Goal: Task Accomplishment & Management: Manage account settings

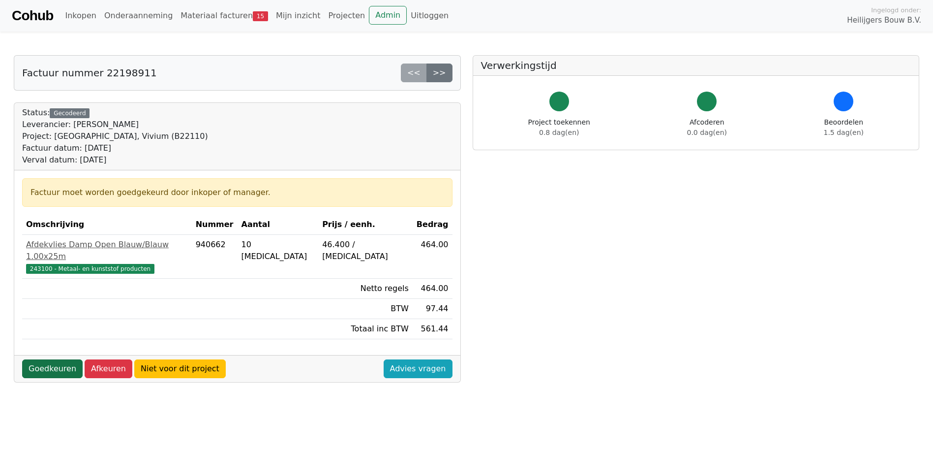
click at [59, 359] on link "Goedkeuren" at bounding box center [52, 368] width 61 height 19
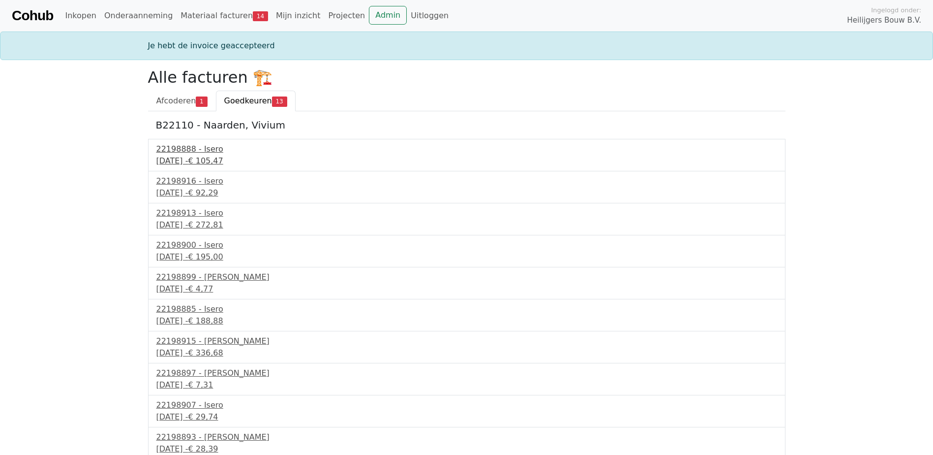
click at [175, 149] on div "22198888 - Isero" at bounding box center [466, 149] width 621 height 12
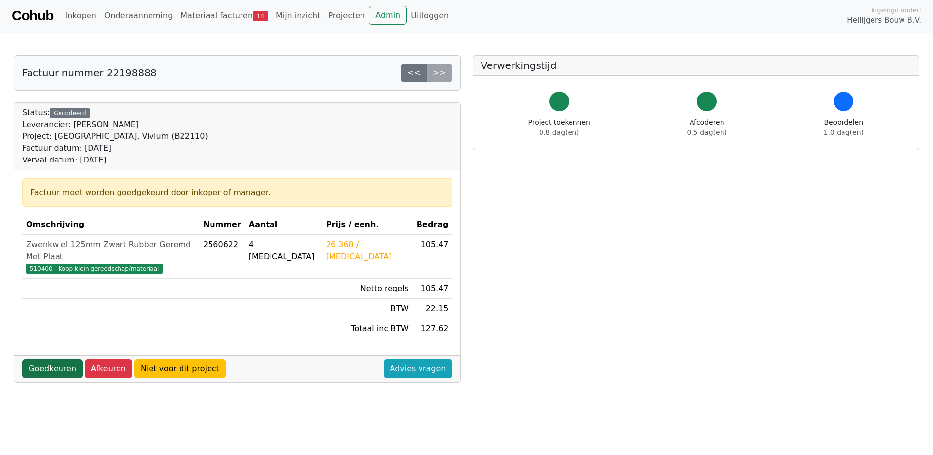
click at [64, 359] on link "Goedkeuren" at bounding box center [52, 368] width 61 height 19
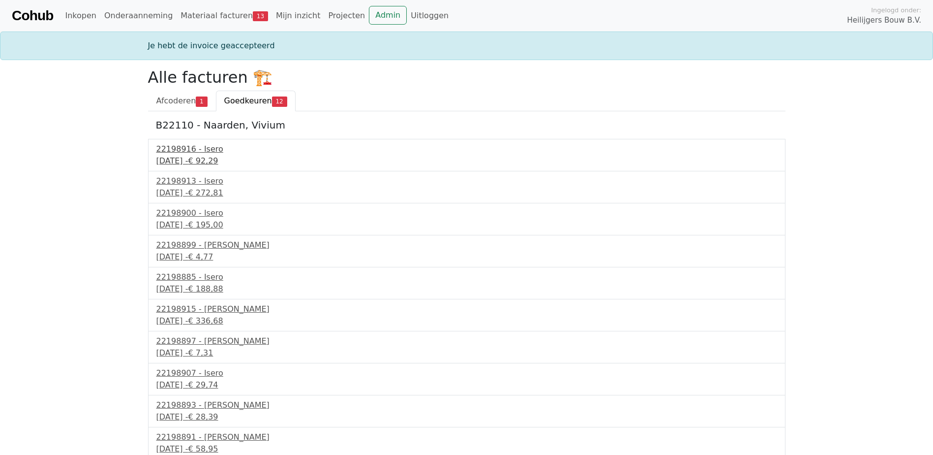
click at [203, 152] on div "22198916 - Isero" at bounding box center [466, 149] width 621 height 12
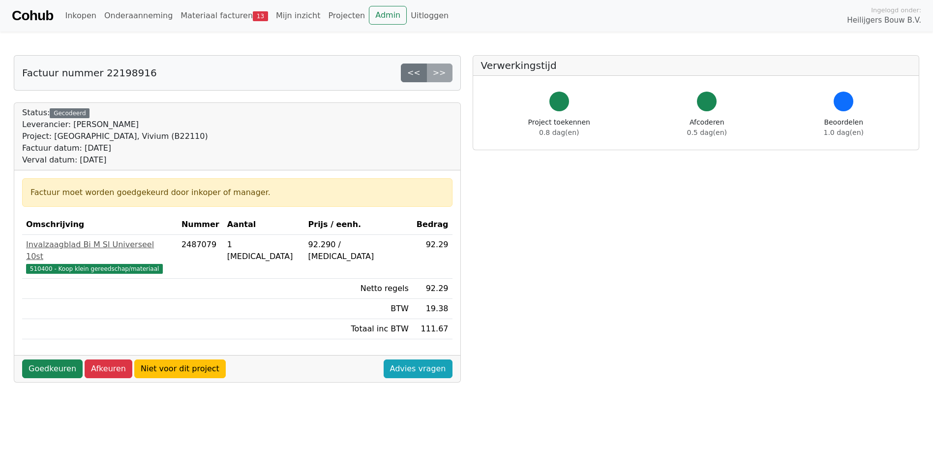
drag, startPoint x: 35, startPoint y: 353, endPoint x: 50, endPoint y: 341, distance: 18.5
click at [36, 359] on link "Goedkeuren" at bounding box center [52, 368] width 61 height 19
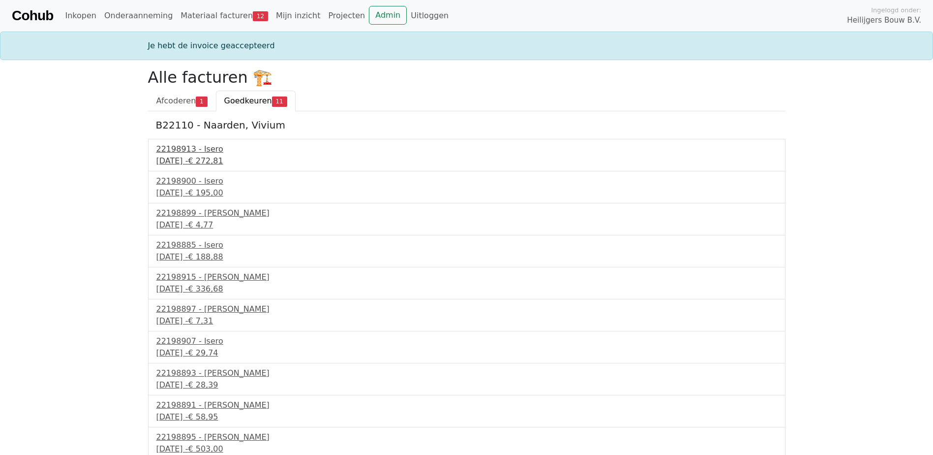
click at [192, 156] on div "9 september 2025 - € 272,81" at bounding box center [466, 161] width 621 height 12
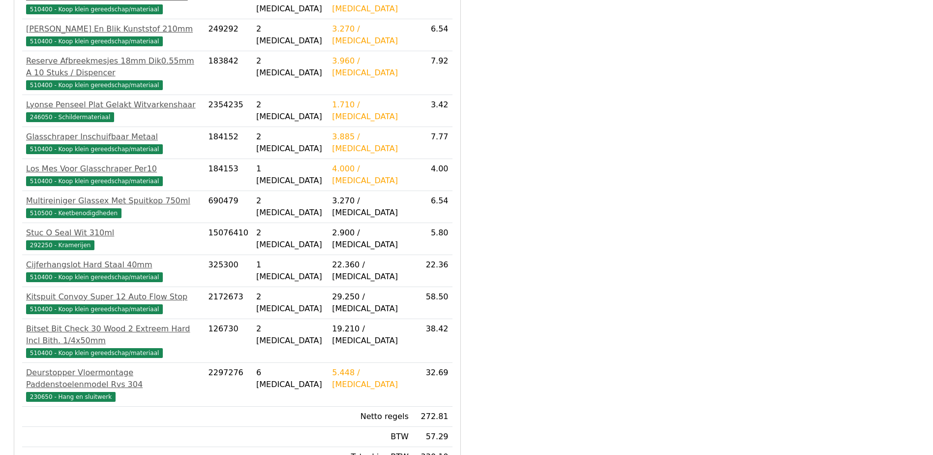
scroll to position [483, 0]
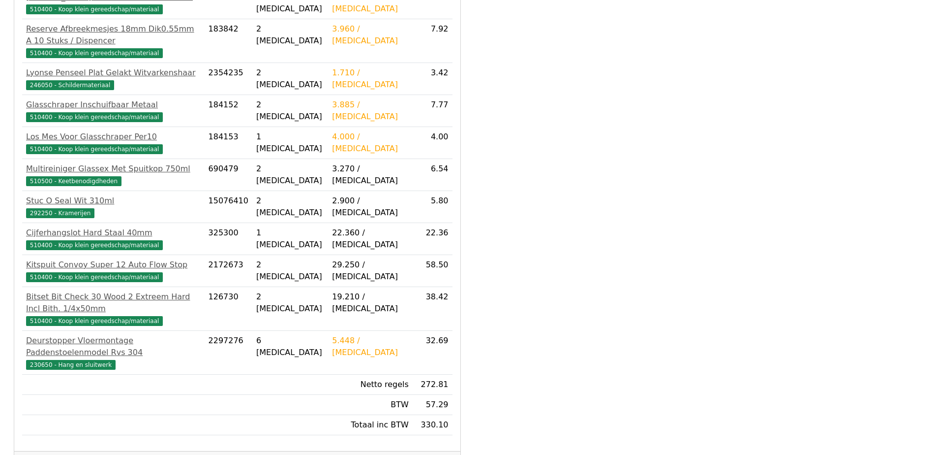
click at [58, 454] on link "Goedkeuren" at bounding box center [52, 464] width 61 height 19
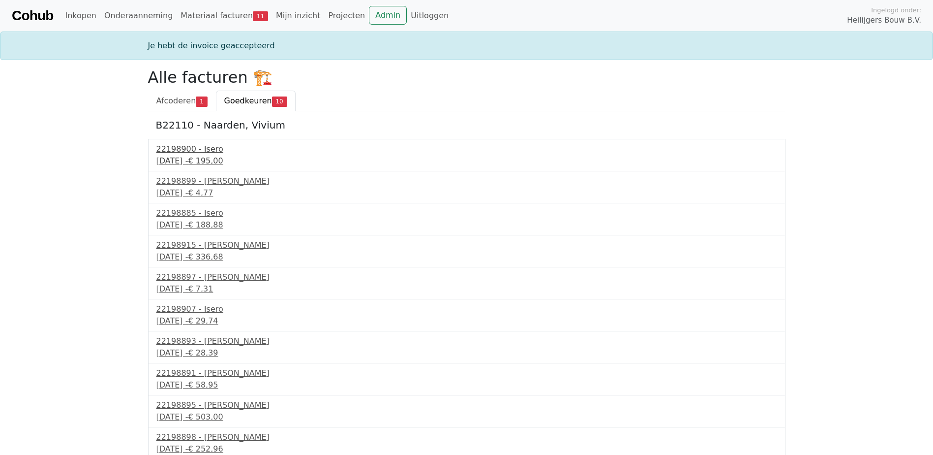
click at [204, 155] on div "[DATE] - € 195,00" at bounding box center [466, 161] width 621 height 12
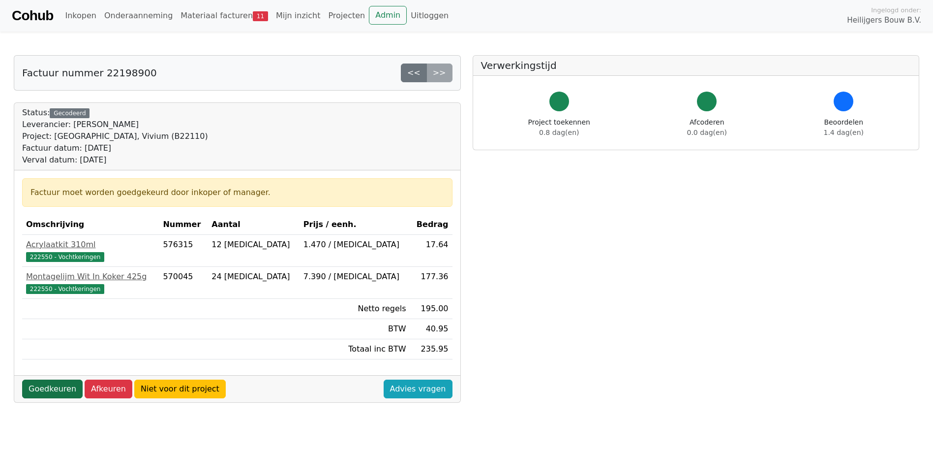
click at [68, 382] on link "Goedkeuren" at bounding box center [52, 388] width 61 height 19
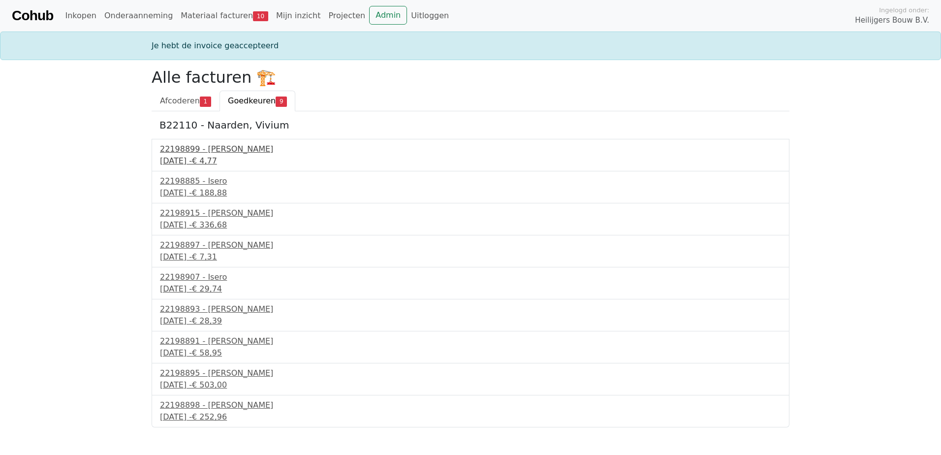
click at [192, 156] on div "[DATE] - € 4,77" at bounding box center [470, 161] width 621 height 12
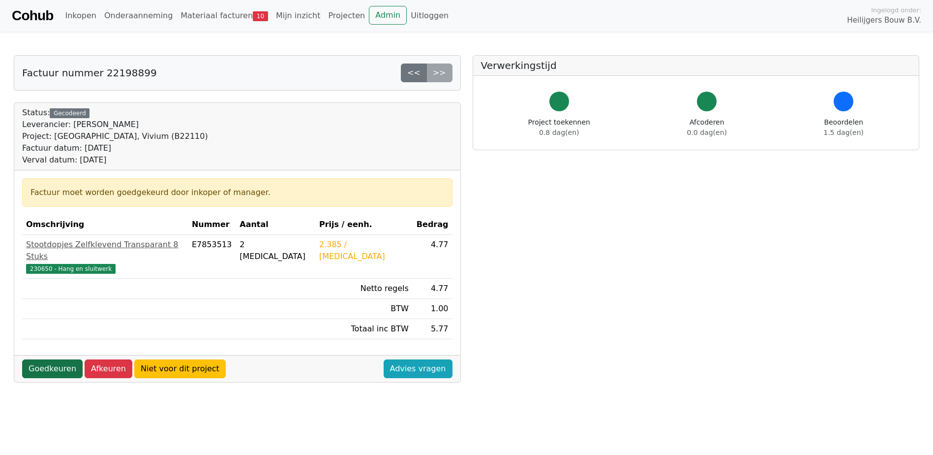
click at [68, 359] on link "Goedkeuren" at bounding box center [52, 368] width 61 height 19
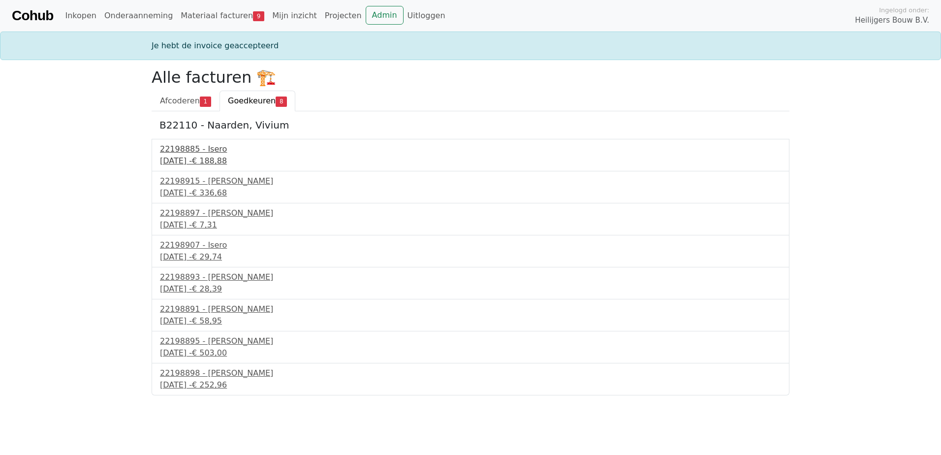
click at [209, 155] on div "[DATE] - € 188,88" at bounding box center [470, 161] width 621 height 12
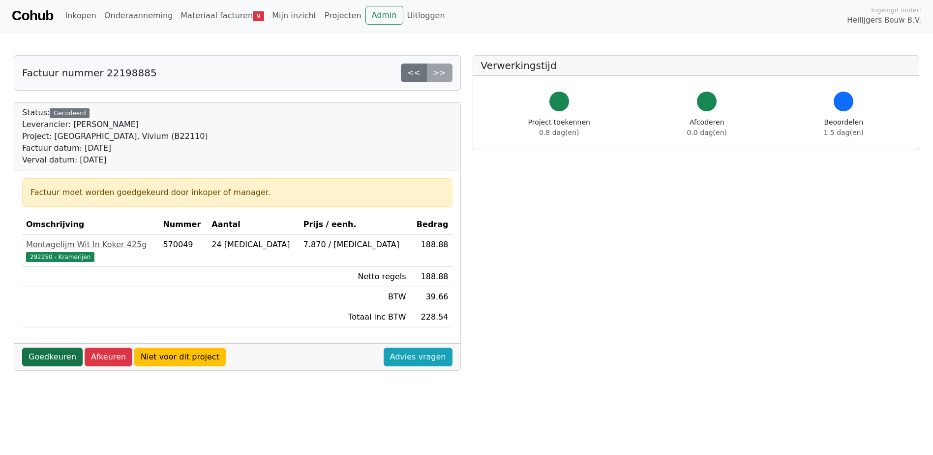
click at [42, 351] on link "Goedkeuren" at bounding box center [52, 356] width 61 height 19
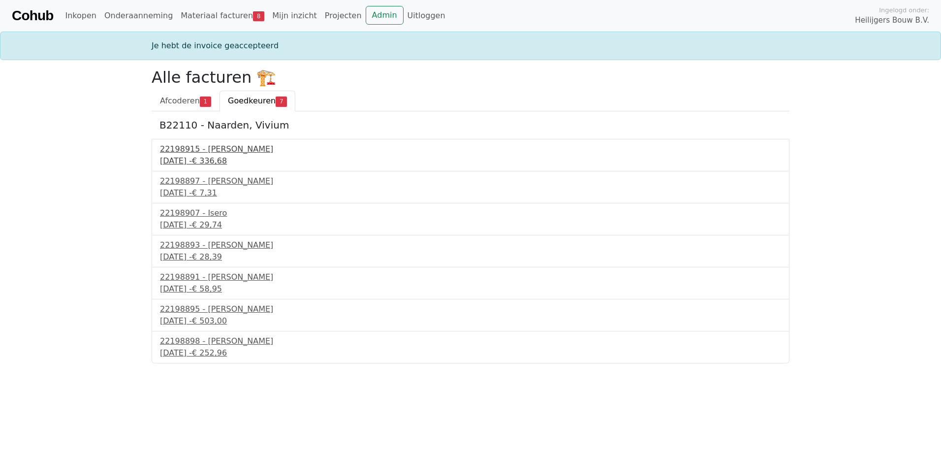
click at [175, 146] on div "22198915 - [PERSON_NAME]" at bounding box center [470, 149] width 621 height 12
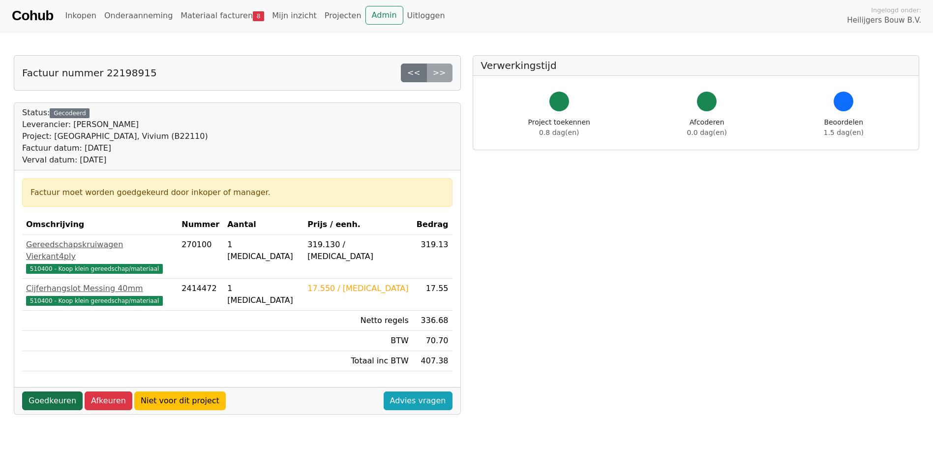
click at [47, 391] on link "Goedkeuren" at bounding box center [52, 400] width 61 height 19
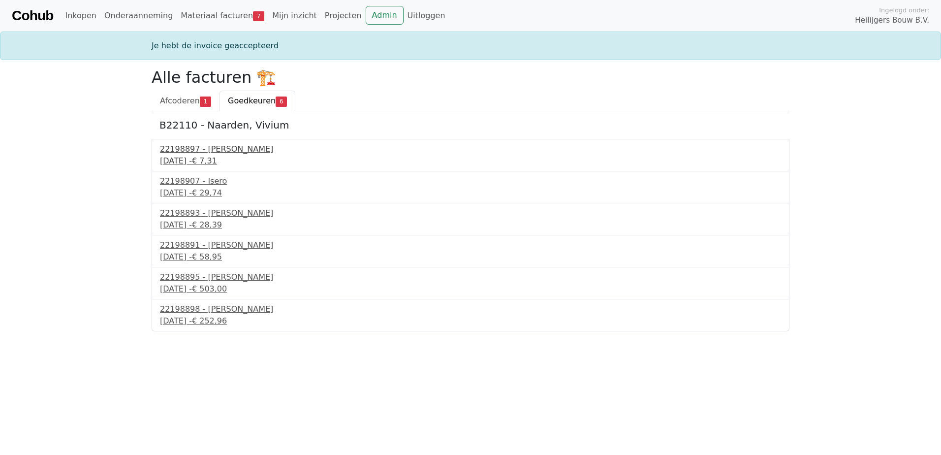
click at [179, 159] on div "9 september 2025 - € 7,31" at bounding box center [470, 161] width 621 height 12
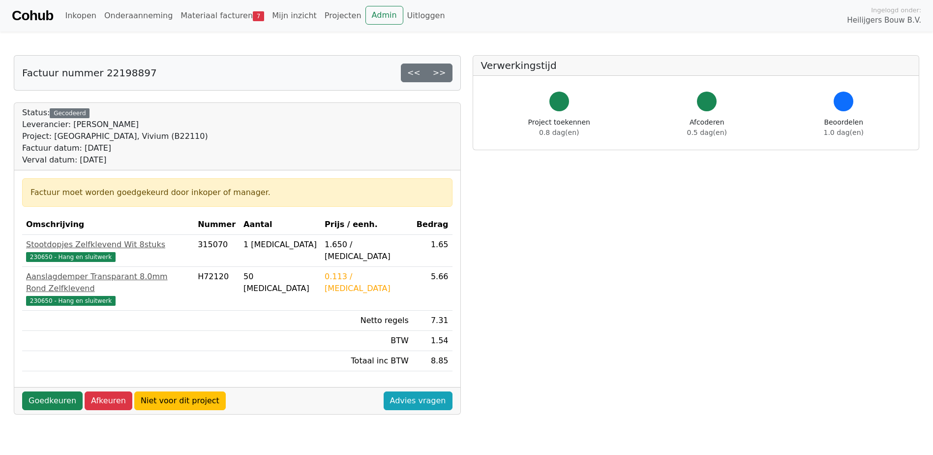
click at [52, 387] on div "Goedkeuren Afkeuren Niet voor dit project Advies vragen" at bounding box center [237, 400] width 446 height 27
click at [50, 391] on link "Goedkeuren" at bounding box center [52, 400] width 61 height 19
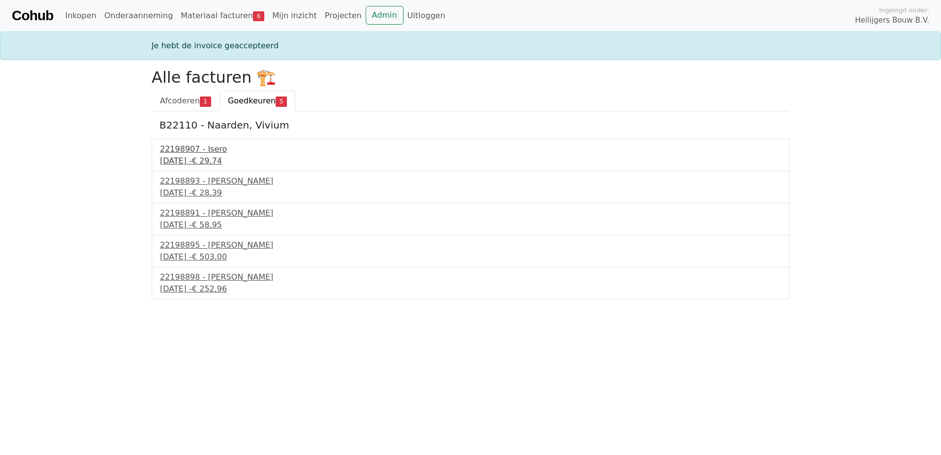
click at [184, 160] on div "9 september 2025 - € 29,74" at bounding box center [470, 161] width 621 height 12
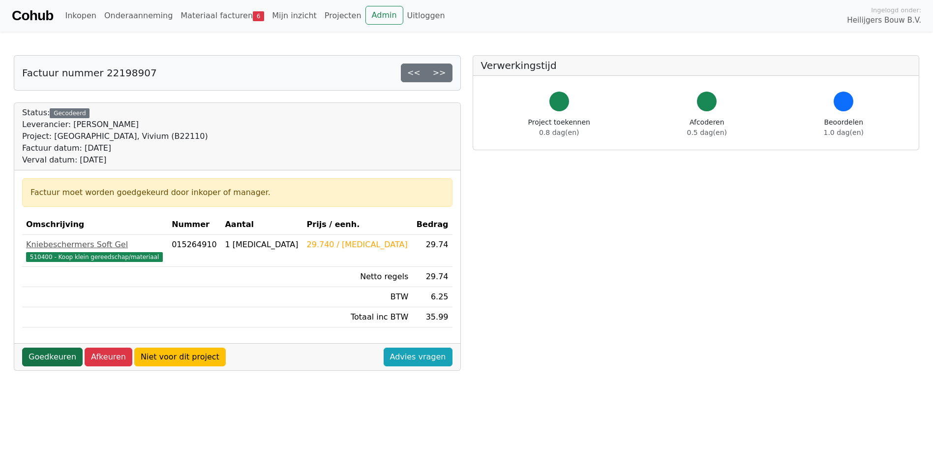
click at [47, 359] on link "Goedkeuren" at bounding box center [52, 356] width 61 height 19
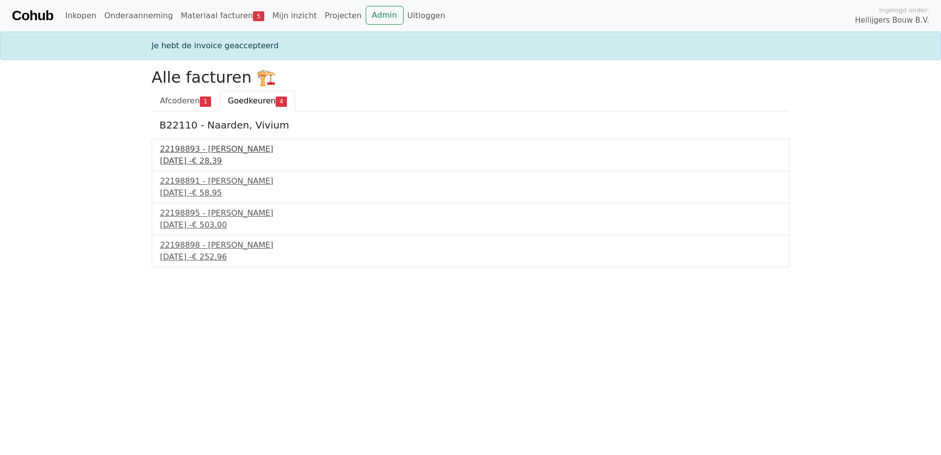
click at [183, 157] on div "[DATE] - € 28,39" at bounding box center [470, 161] width 621 height 12
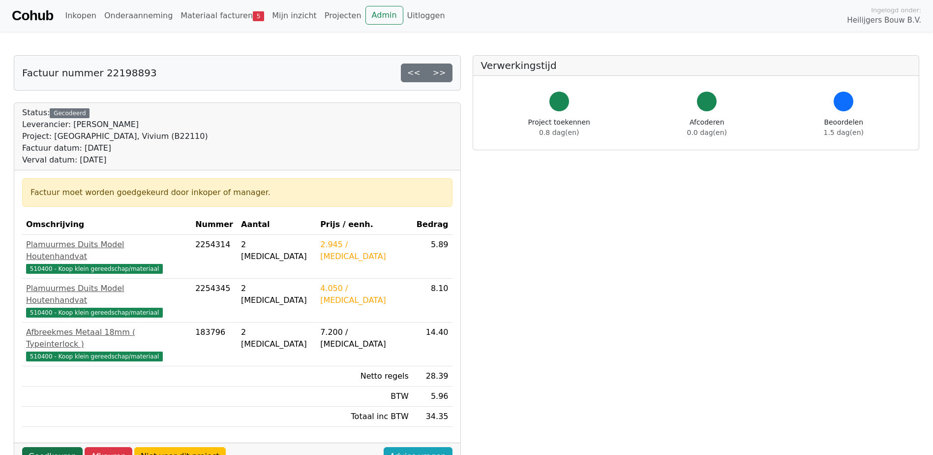
click at [54, 447] on link "Goedkeuren" at bounding box center [52, 456] width 61 height 19
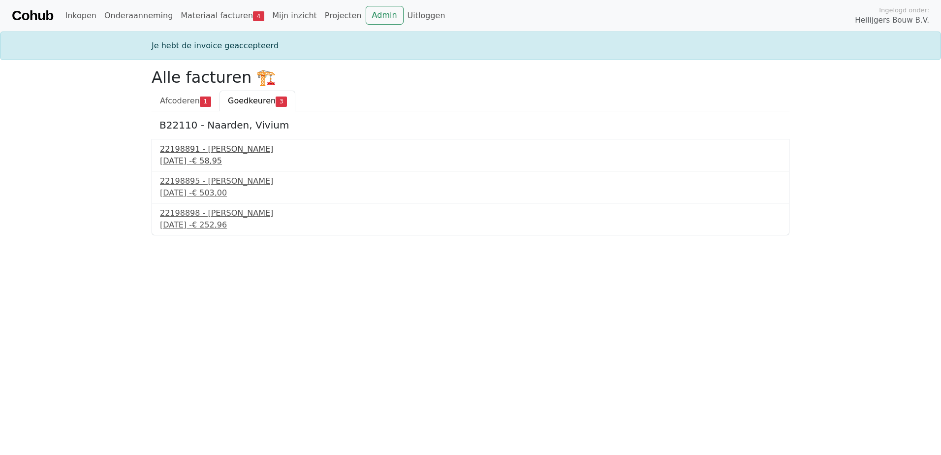
click at [166, 159] on div "9 september 2025 - € 58,95" at bounding box center [470, 161] width 621 height 12
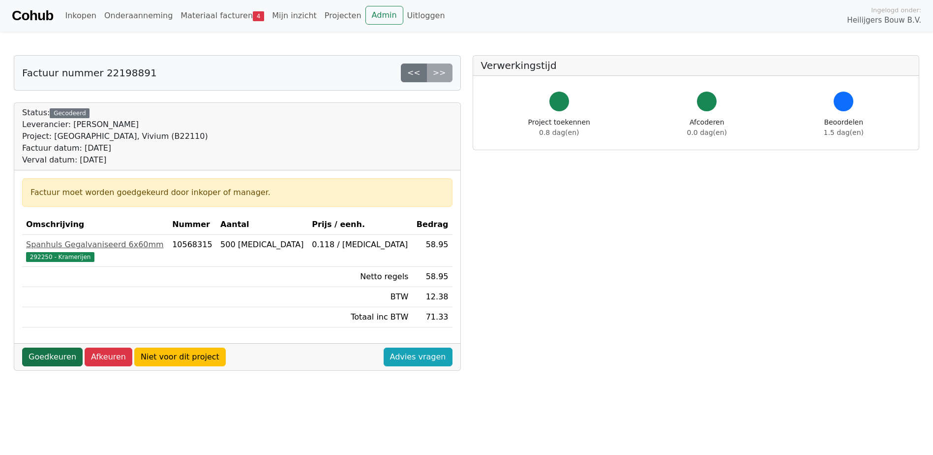
click at [61, 353] on link "Goedkeuren" at bounding box center [52, 356] width 61 height 19
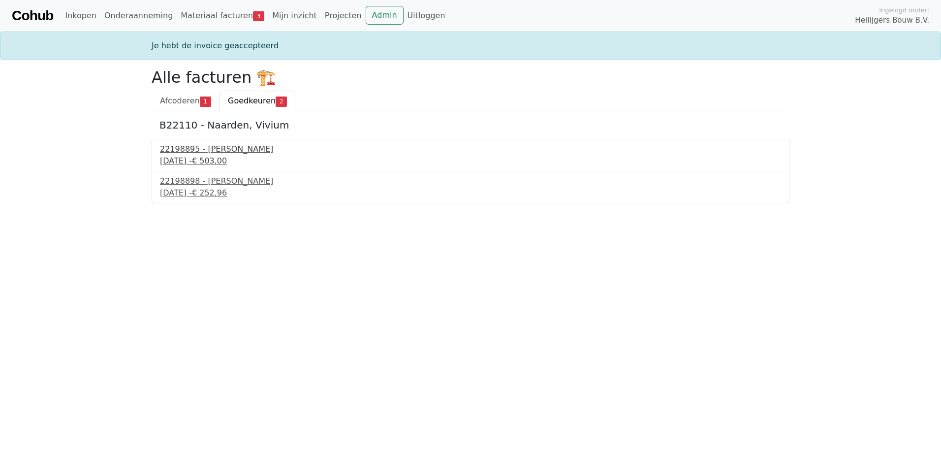
click at [183, 149] on div "22198895 - Isero" at bounding box center [470, 149] width 621 height 12
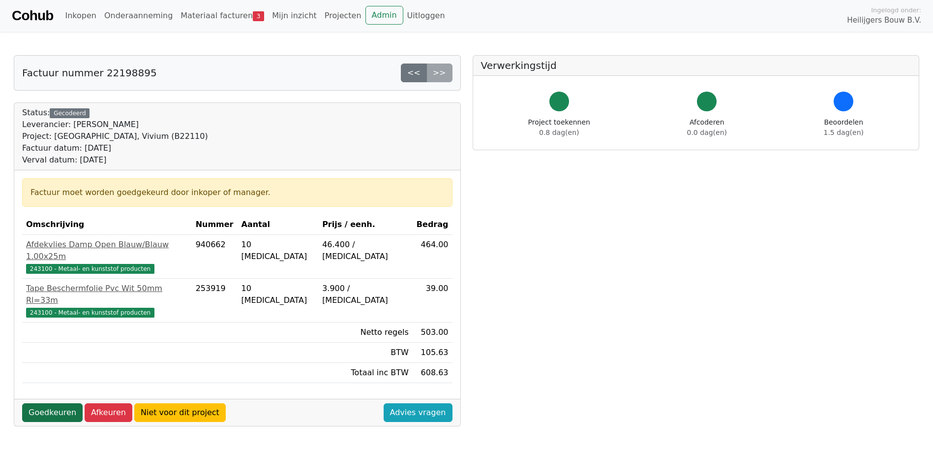
click at [64, 403] on link "Goedkeuren" at bounding box center [52, 412] width 61 height 19
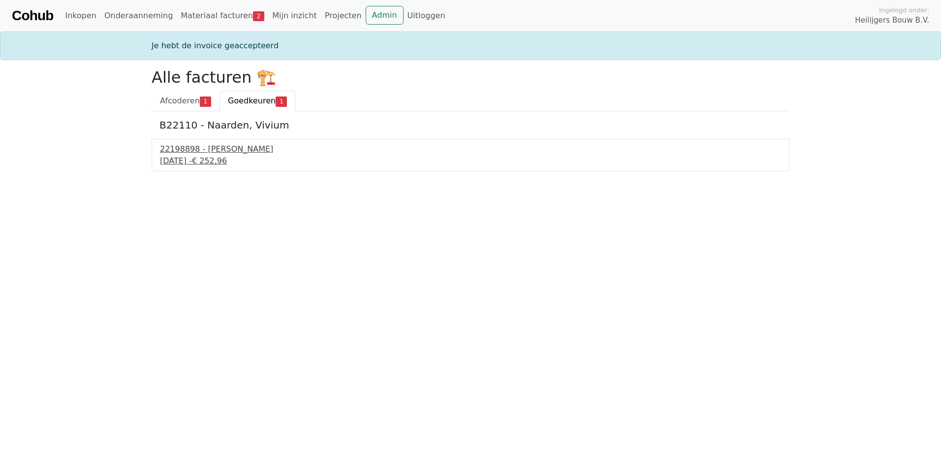
click at [191, 160] on div "[DATE] - € 252,96" at bounding box center [470, 161] width 621 height 12
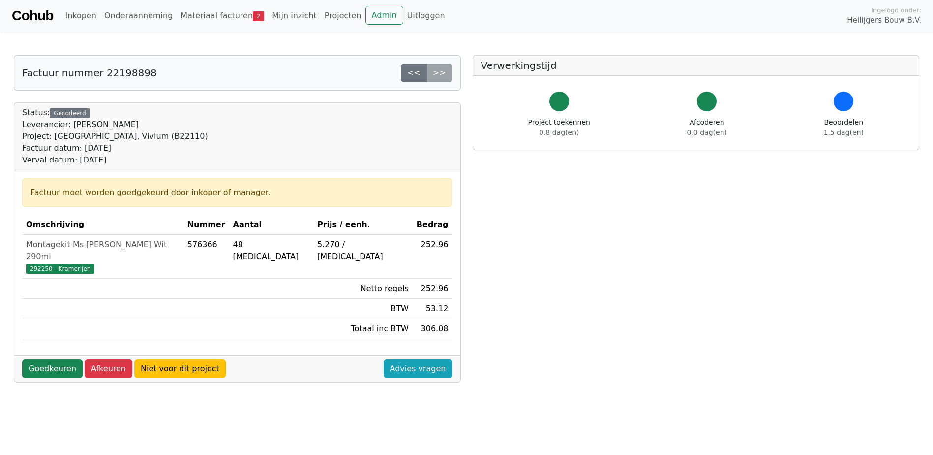
drag, startPoint x: 55, startPoint y: 351, endPoint x: 56, endPoint y: 345, distance: 6.6
click at [55, 359] on link "Goedkeuren" at bounding box center [52, 368] width 61 height 19
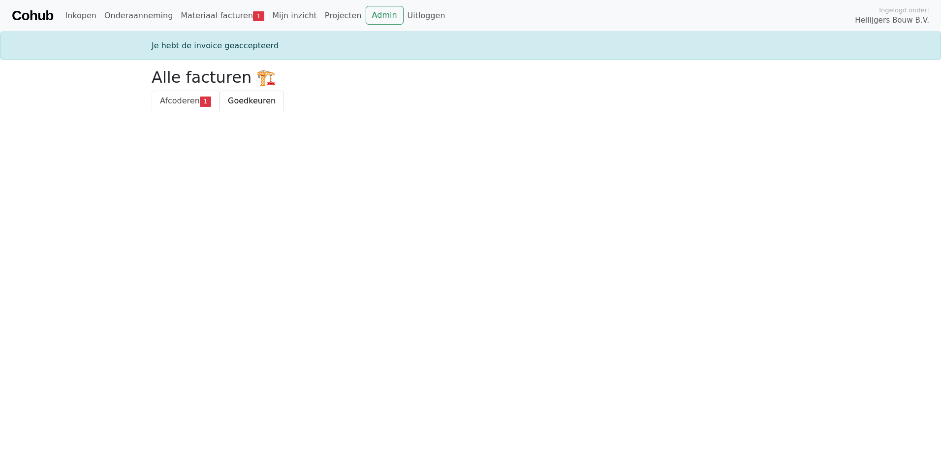
click at [183, 101] on span "Afcoderen" at bounding box center [180, 100] width 40 height 9
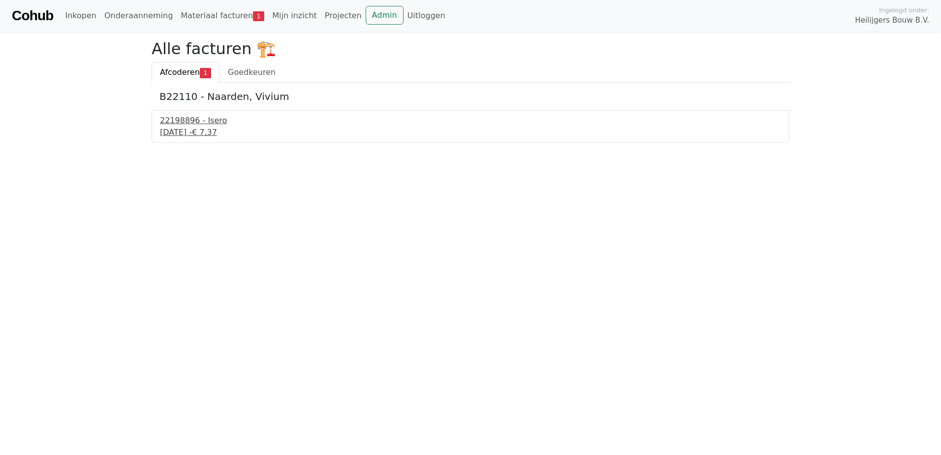
click at [206, 127] on div "[DATE] - € 7,37" at bounding box center [470, 132] width 621 height 12
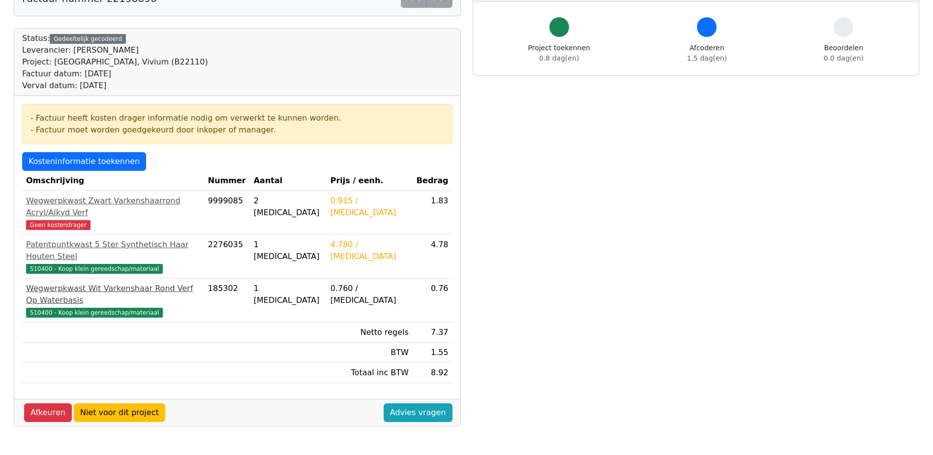
scroll to position [98, 0]
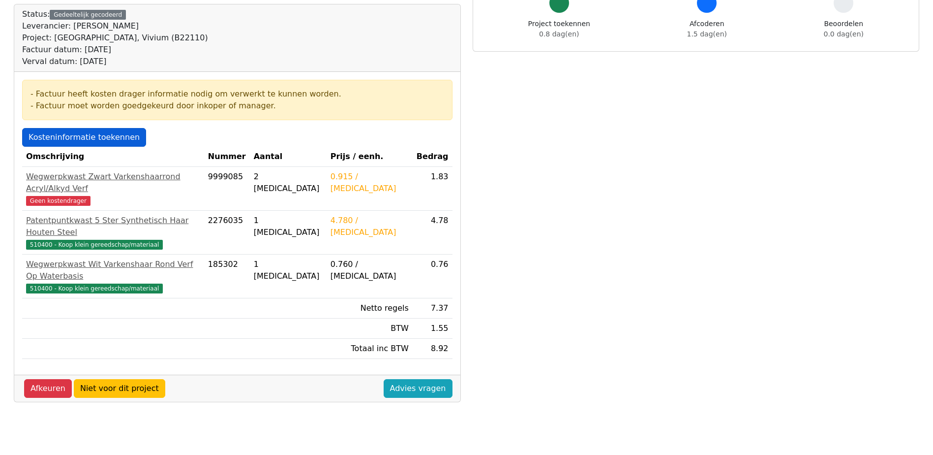
click at [61, 134] on link "Kosteninformatie toekennen" at bounding box center [84, 137] width 124 height 19
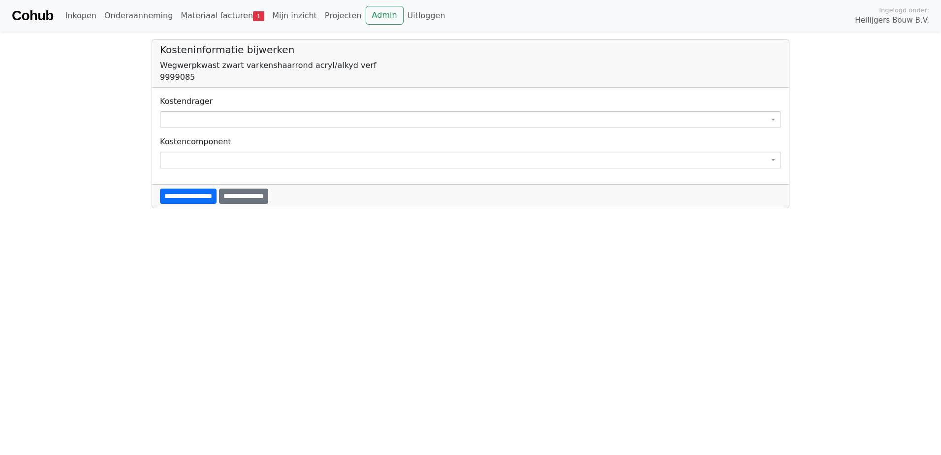
click at [232, 116] on span at bounding box center [470, 119] width 621 height 17
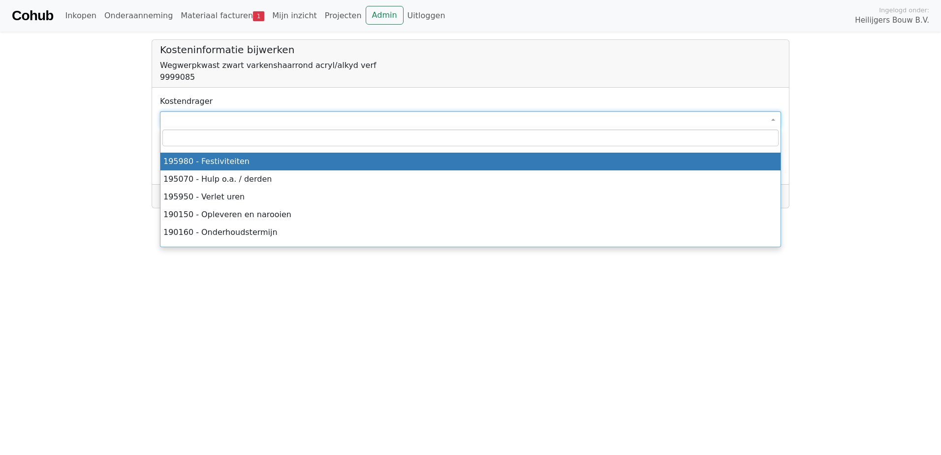
scroll to position [2853, 0]
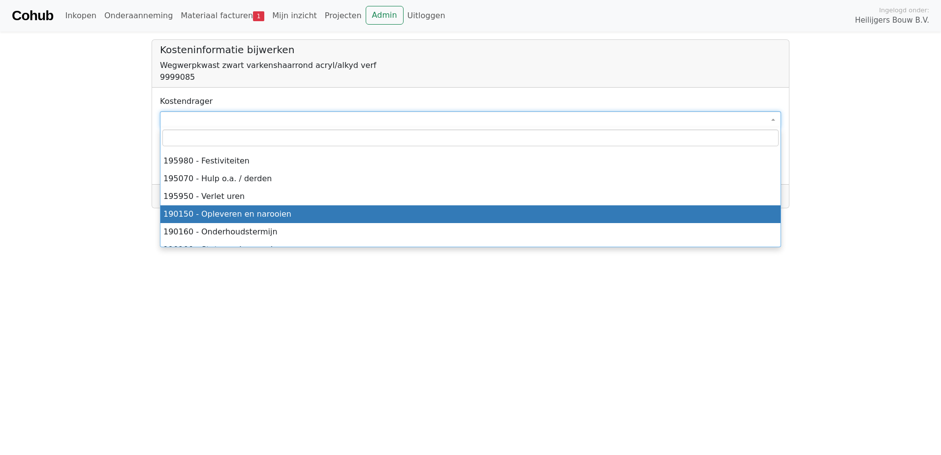
select select "****"
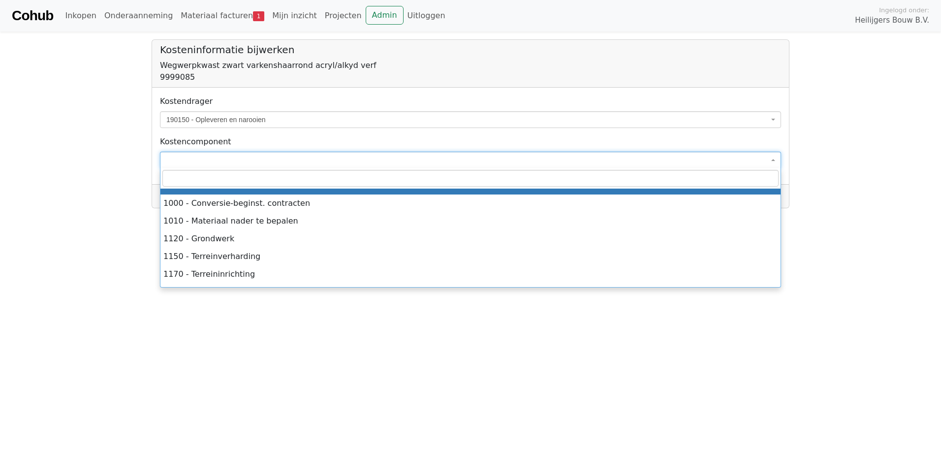
click at [297, 167] on span at bounding box center [470, 160] width 621 height 17
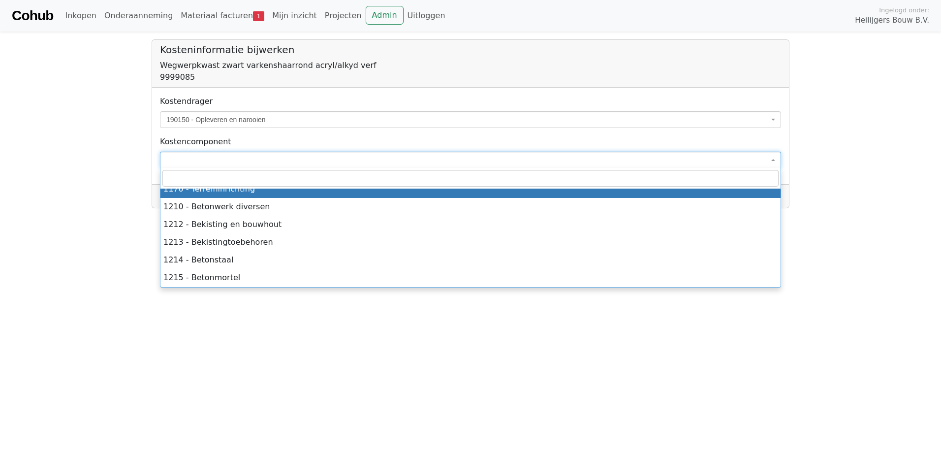
scroll to position [148, 0]
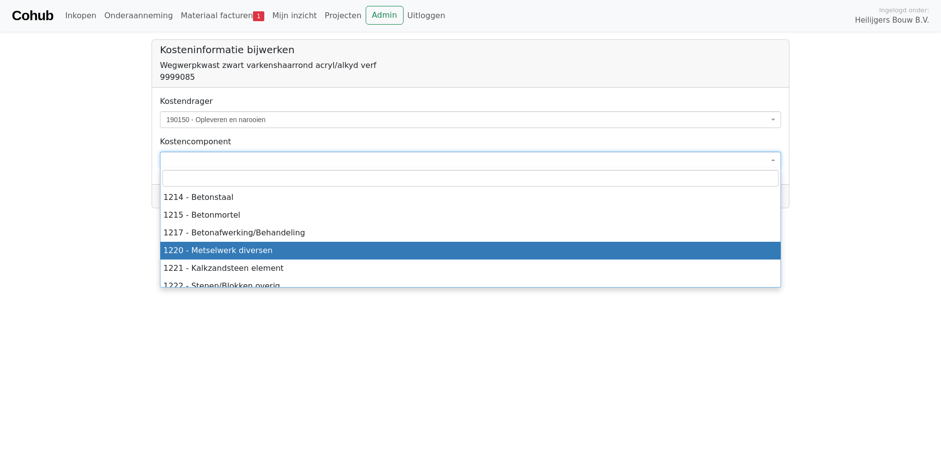
drag, startPoint x: 469, startPoint y: 420, endPoint x: 451, endPoint y: 379, distance: 45.2
click at [454, 208] on html "**********" at bounding box center [470, 104] width 941 height 208
drag, startPoint x: 358, startPoint y: 334, endPoint x: 400, endPoint y: 325, distance: 43.3
click at [359, 208] on html "**********" at bounding box center [470, 104] width 941 height 208
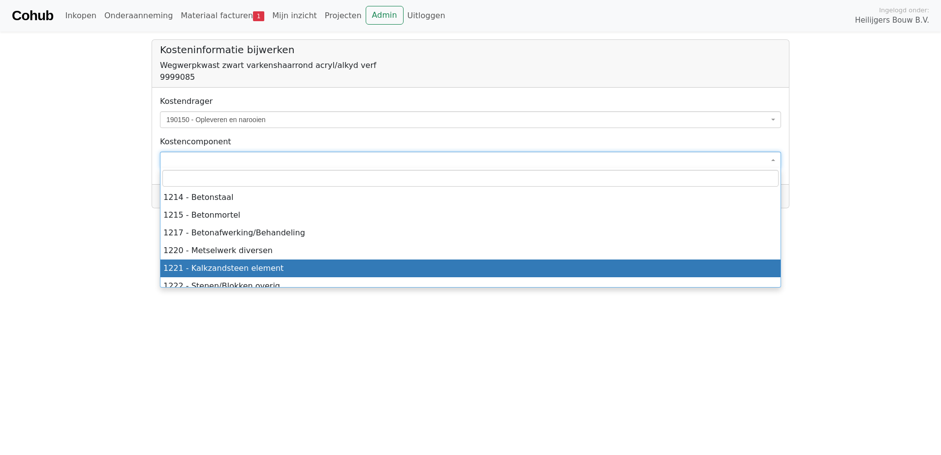
click at [837, 208] on html "**********" at bounding box center [470, 104] width 941 height 208
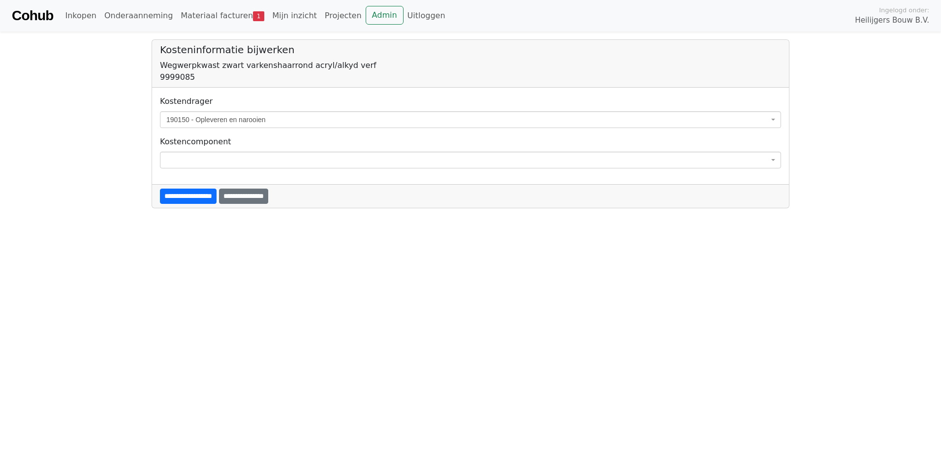
click at [737, 94] on div "**********" at bounding box center [470, 136] width 637 height 96
drag, startPoint x: 199, startPoint y: 192, endPoint x: 206, endPoint y: 194, distance: 6.6
click at [200, 193] on input "**********" at bounding box center [188, 195] width 57 height 15
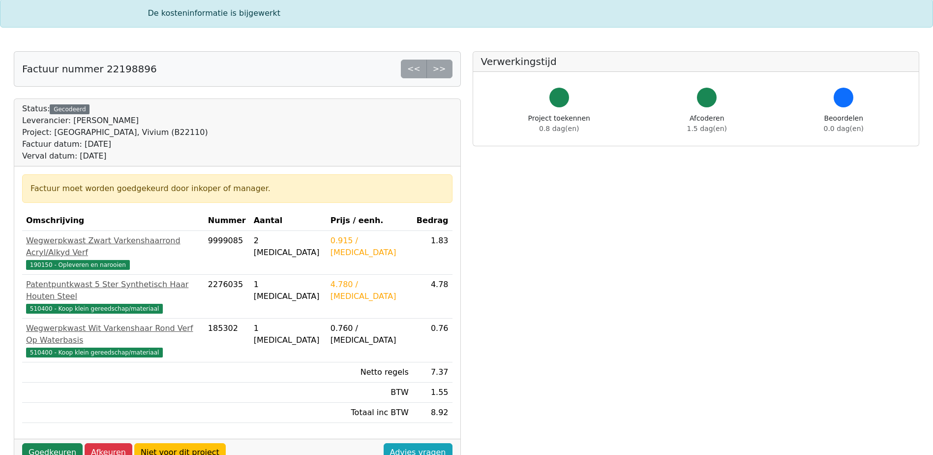
scroll to position [49, 0]
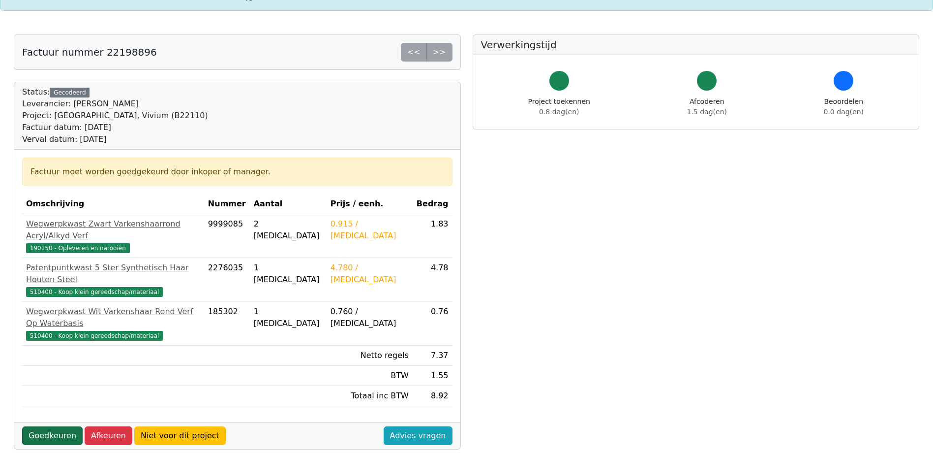
click at [51, 426] on link "Goedkeuren" at bounding box center [52, 435] width 61 height 19
